Goal: Transaction & Acquisition: Purchase product/service

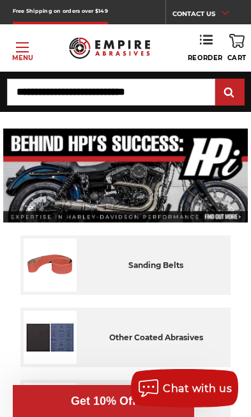
click at [207, 56] on span "Reorder" at bounding box center [205, 58] width 35 height 8
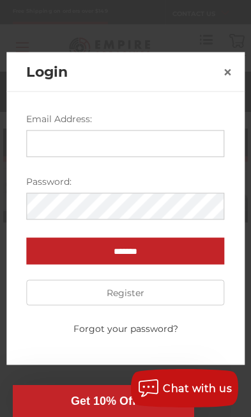
click at [40, 144] on input "Email Address:" at bounding box center [125, 143] width 198 height 27
type input "**********"
click at [125, 251] on input "*******" at bounding box center [125, 250] width 198 height 27
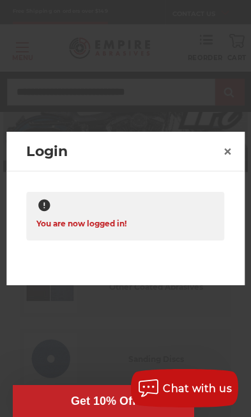
scroll to position [89, 0]
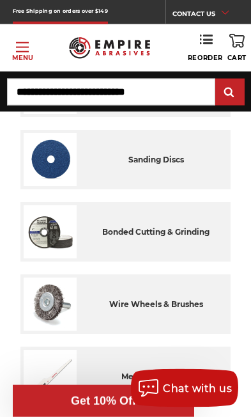
scroll to position [251, 0]
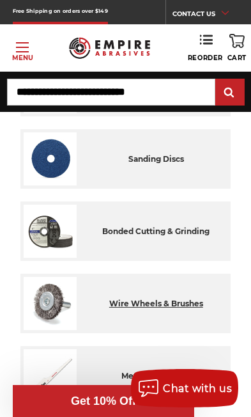
click at [121, 312] on div "wire wheels & brushes" at bounding box center [156, 303] width 143 height 53
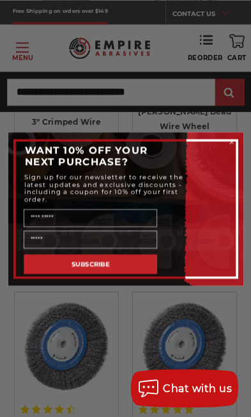
scroll to position [1512, 0]
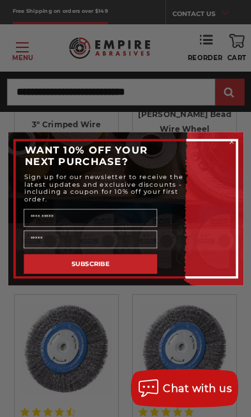
click at [232, 141] on circle "Close dialog" at bounding box center [232, 142] width 8 height 8
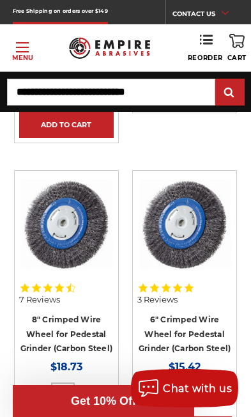
scroll to position [1636, 0]
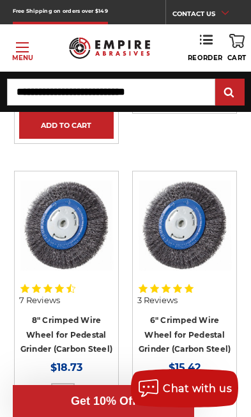
click at [205, 39] on icon at bounding box center [206, 39] width 13 height 13
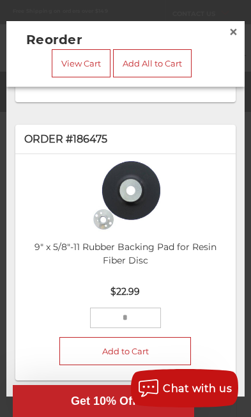
scroll to position [303, 0]
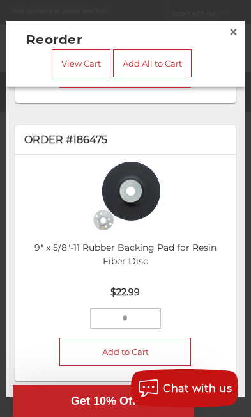
click at [116, 319] on input "tel" at bounding box center [125, 318] width 71 height 20
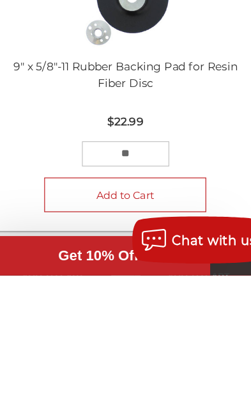
type input "**"
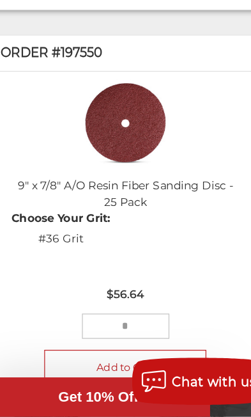
scroll to position [0, 0]
click at [179, 87] on div "Order #197550 9" x 7/8" A/O Resin Fiber Sanding Disc - 25 Pack Choose Your Grit…" at bounding box center [125, 288] width 239 height 403
click at [170, 87] on div "Order #197550 9" x 7/8" A/O Resin Fiber Sanding Disc - 25 Pack Choose Your Grit…" at bounding box center [125, 288] width 239 height 403
click at [10, 87] on div "Order #197550 9" x 7/8" A/O Resin Fiber Sanding Disc - 25 Pack Choose Your Grit…" at bounding box center [125, 288] width 239 height 403
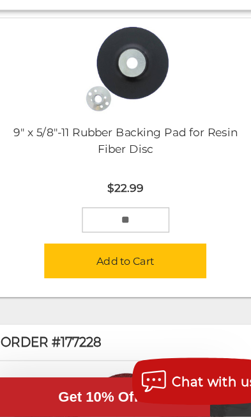
scroll to position [370, 0]
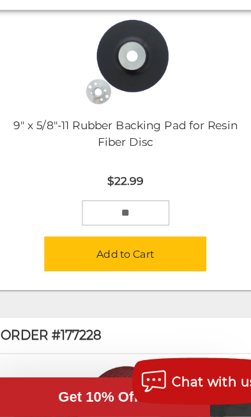
click at [100, 271] on button "Add to Cart" at bounding box center [125, 285] width 132 height 28
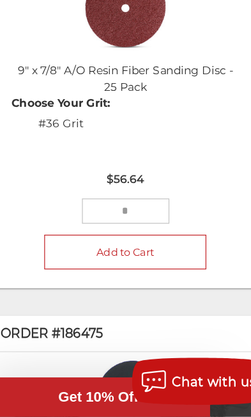
scroll to position [1763, 0]
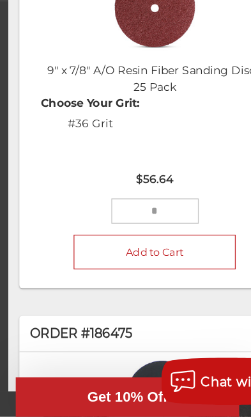
click at [11, 315] on div "Order #197550 9" x 7/8" A/O Resin Fiber Sanding Disc - 25 Pack Choose Your Grit…" at bounding box center [125, 195] width 239 height 403
click at [100, 372] on img at bounding box center [126, 407] width 70 height 70
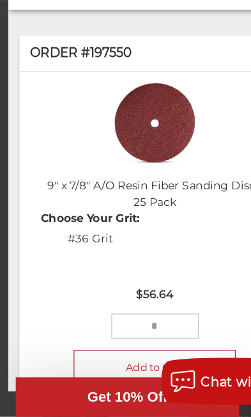
scroll to position [0, 0]
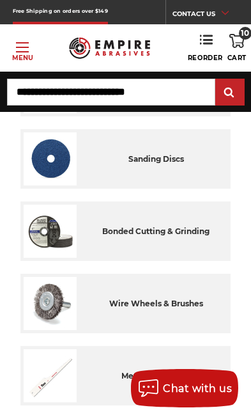
scroll to position [44, 0]
click at [230, 45] on icon at bounding box center [237, 41] width 15 height 14
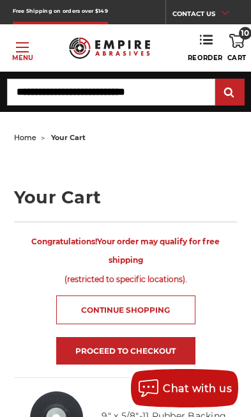
scroll to position [44, 0]
click at [90, 352] on link "Proceed to checkout" at bounding box center [125, 351] width 139 height 28
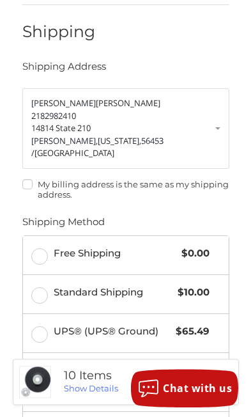
scroll to position [151, 0]
click at [29, 236] on label "Free Shipping $0.00" at bounding box center [126, 255] width 206 height 38
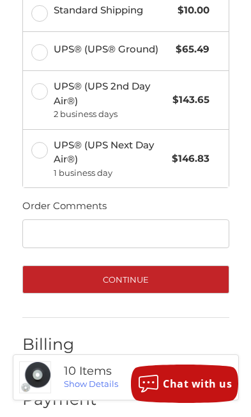
scroll to position [429, 0]
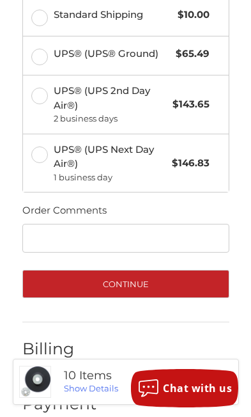
click at [120, 270] on button "Continue" at bounding box center [125, 284] width 207 height 28
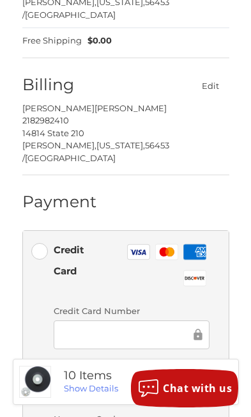
scroll to position [279, 0]
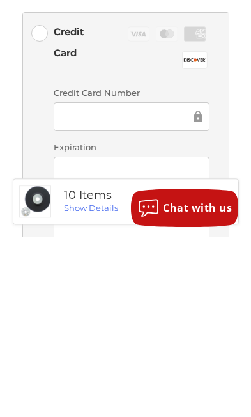
click at [74, 392] on div at bounding box center [132, 406] width 156 height 29
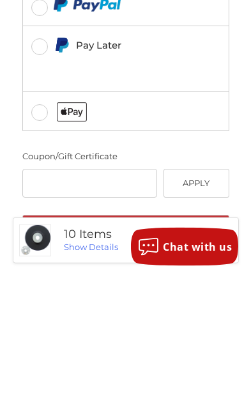
scroll to position [703, 0]
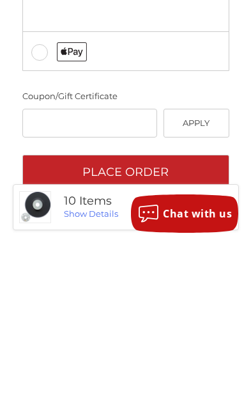
click at [111, 329] on button "Place Order" at bounding box center [125, 346] width 207 height 35
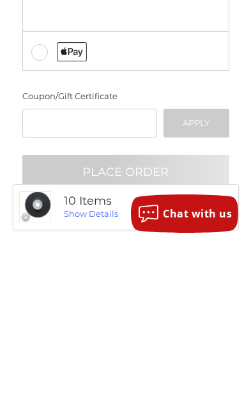
scroll to position [646, 0]
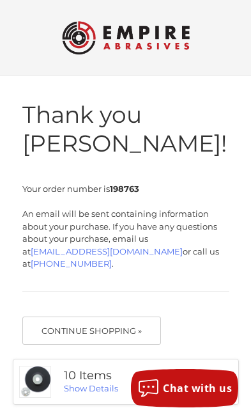
scroll to position [44, 0]
